Goal: Task Accomplishment & Management: Use online tool/utility

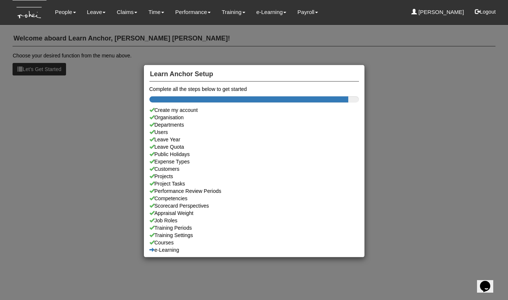
click at [436, 122] on div "Learn Anchor Setup Complete all the steps below to get started Create my accoun…" at bounding box center [254, 150] width 508 height 300
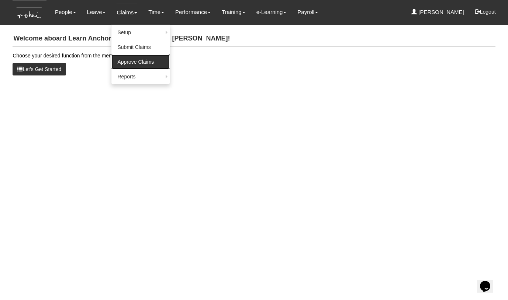
click at [125, 63] on link "Approve Claims" at bounding box center [140, 62] width 58 height 15
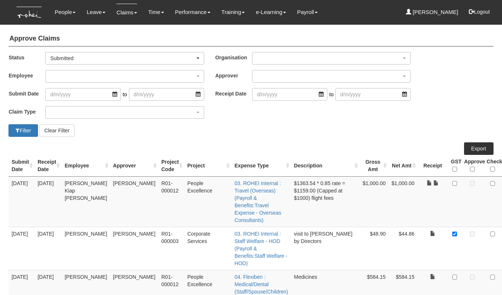
select select "50"
click at [268, 76] on div "button" at bounding box center [332, 76] width 158 height 12
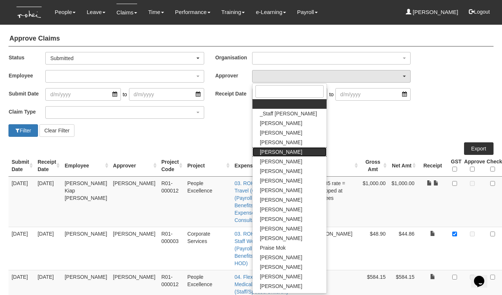
click at [283, 154] on span "[PERSON_NAME]" at bounding box center [281, 151] width 42 height 7
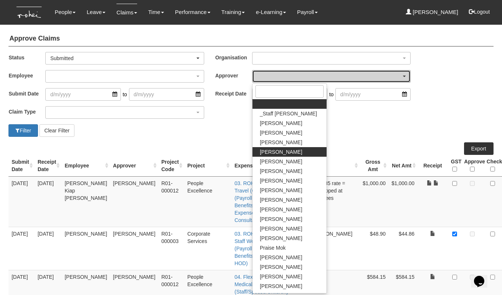
select select "7c74568e-c65a-4e2f-b023-70974c8e3265"
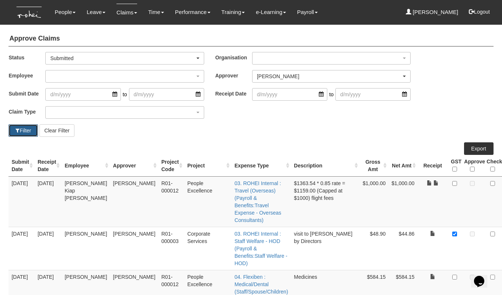
click at [23, 130] on button "Filter" at bounding box center [22, 130] width 29 height 13
select select "50"
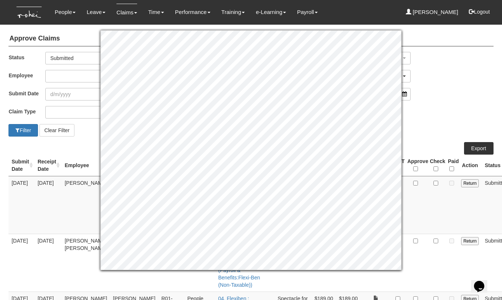
click at [445, 115] on div "Claim Type (01) Personal Reimbursement (02) Advance Disbursement (03) Daniel's …" at bounding box center [251, 115] width 496 height 18
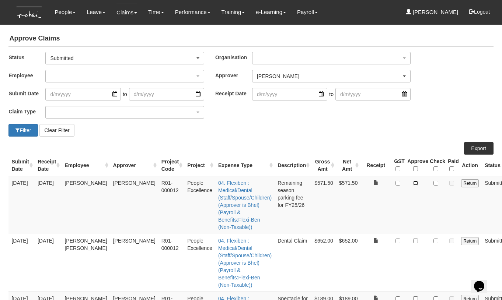
click at [413, 183] on input "checkbox" at bounding box center [415, 183] width 5 height 5
checkbox input "true"
click at [434, 185] on input "checkbox" at bounding box center [436, 183] width 5 height 5
checkbox input "true"
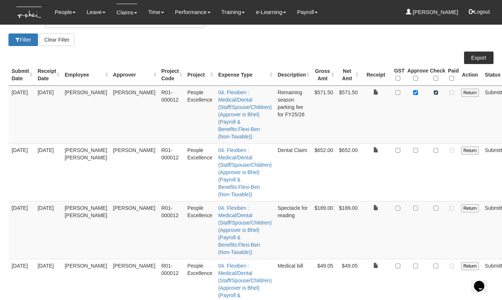
scroll to position [118, 0]
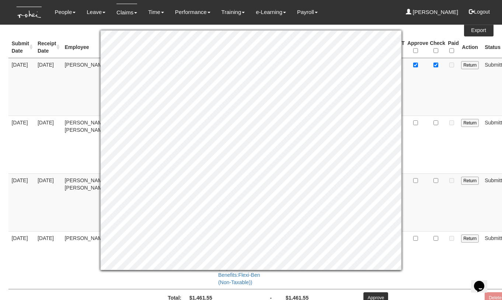
drag, startPoint x: 382, startPoint y: 296, endPoint x: 373, endPoint y: 288, distance: 12.3
click at [382, 295] on html "Toggle navigation People Setup Users Departments Organisations Modules Manage P…" at bounding box center [251, 106] width 502 height 448
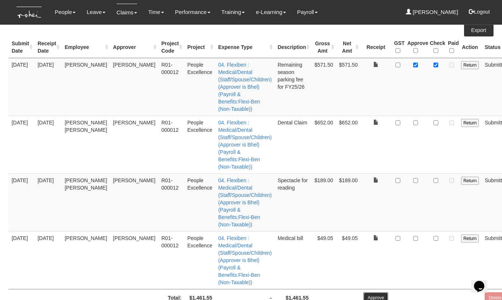
click at [363, 293] on input "Approve" at bounding box center [375, 298] width 25 height 11
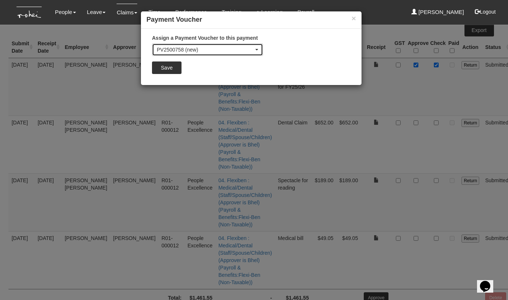
click at [184, 47] on div "PV2500758 (new)" at bounding box center [205, 49] width 97 height 7
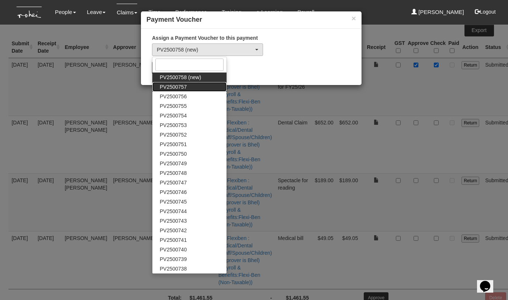
click at [181, 86] on span "PV2500757" at bounding box center [173, 86] width 27 height 7
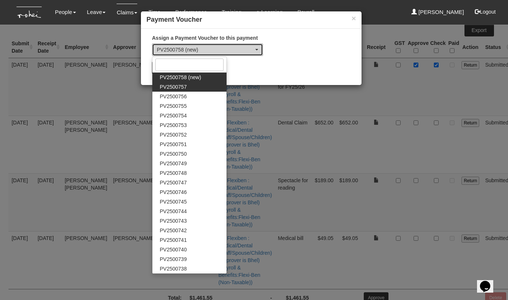
select select "PV2500757"
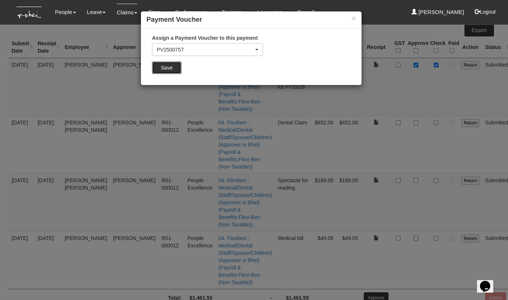
click at [166, 62] on input "Save" at bounding box center [166, 68] width 29 height 13
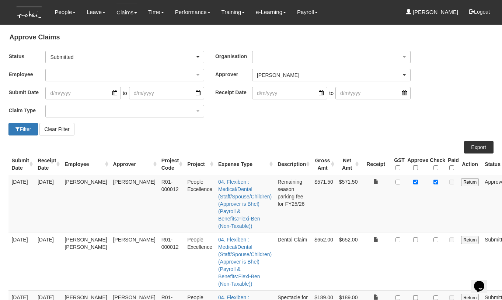
scroll to position [0, 0]
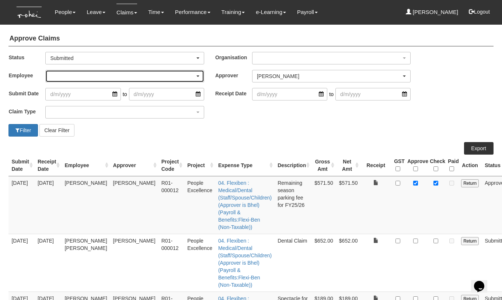
click at [100, 73] on div "button" at bounding box center [125, 76] width 158 height 12
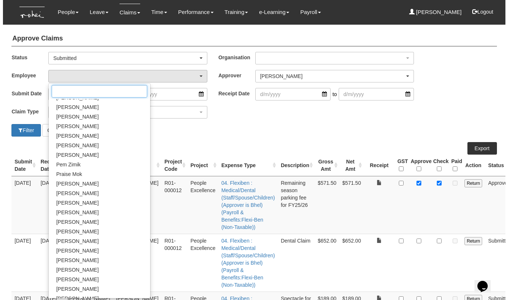
scroll to position [361, 0]
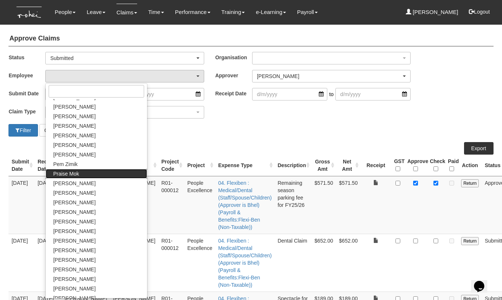
click at [72, 173] on span "Praise Mok" at bounding box center [66, 173] width 26 height 7
select select "a239810e-5a69-47ba-9b5d-970cc174a94c"
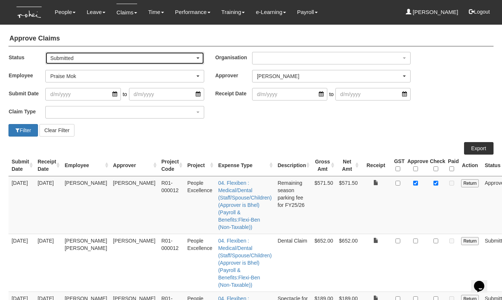
click at [91, 59] on div "Submitted" at bounding box center [122, 58] width 145 height 7
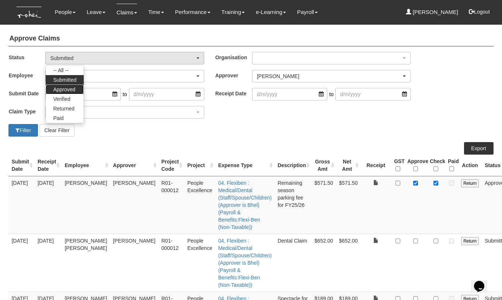
click at [74, 87] on span "Approved" at bounding box center [64, 89] width 22 height 7
select select "Approved"
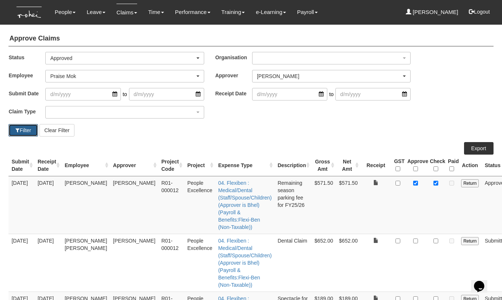
click at [23, 129] on button "Filter" at bounding box center [22, 130] width 29 height 13
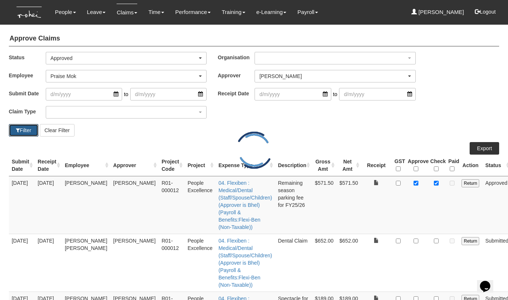
select select "50"
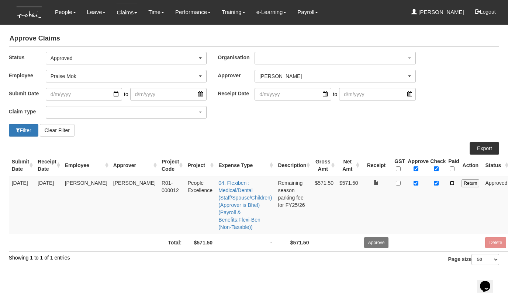
click at [449, 184] on input "checkbox" at bounding box center [451, 183] width 5 height 5
checkbox input "true"
click at [404, 203] on td at bounding box center [415, 205] width 22 height 58
click at [288, 80] on div "[PERSON_NAME]" at bounding box center [335, 76] width 160 height 12
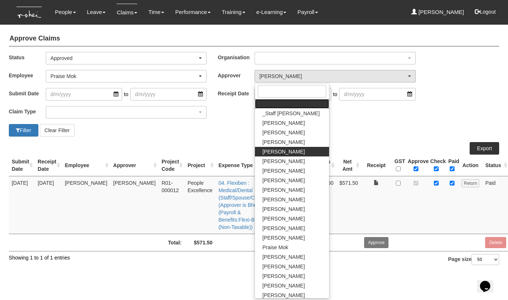
click at [298, 107] on link at bounding box center [292, 104] width 74 height 10
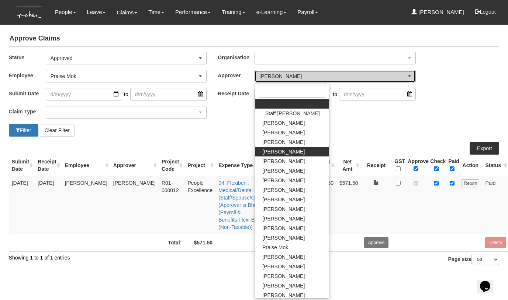
select select
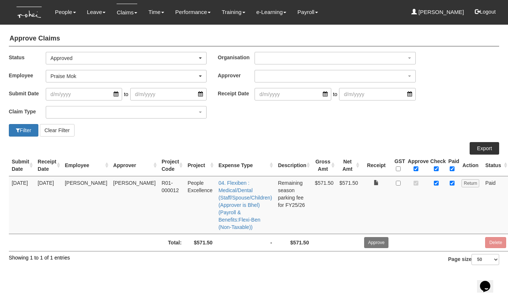
click at [252, 119] on div "Claim Type (01) Personal Reimbursement (02) Advance Disbursement (03) Daniel's …" at bounding box center [253, 115] width 501 height 18
